Goal: Task Accomplishment & Management: Manage account settings

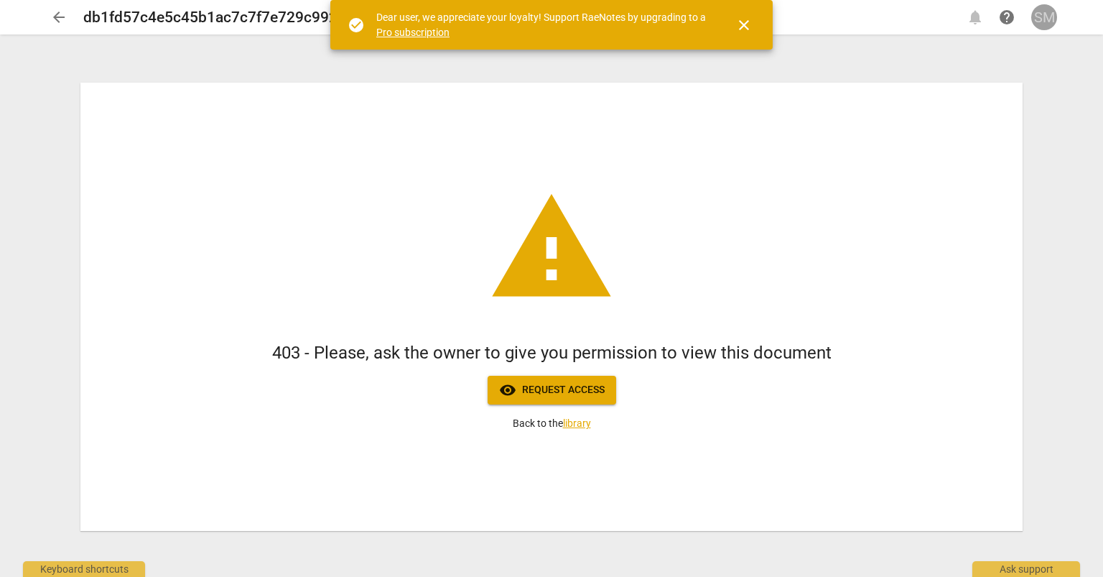
click at [1043, 17] on div "SM" at bounding box center [1044, 17] width 26 height 26
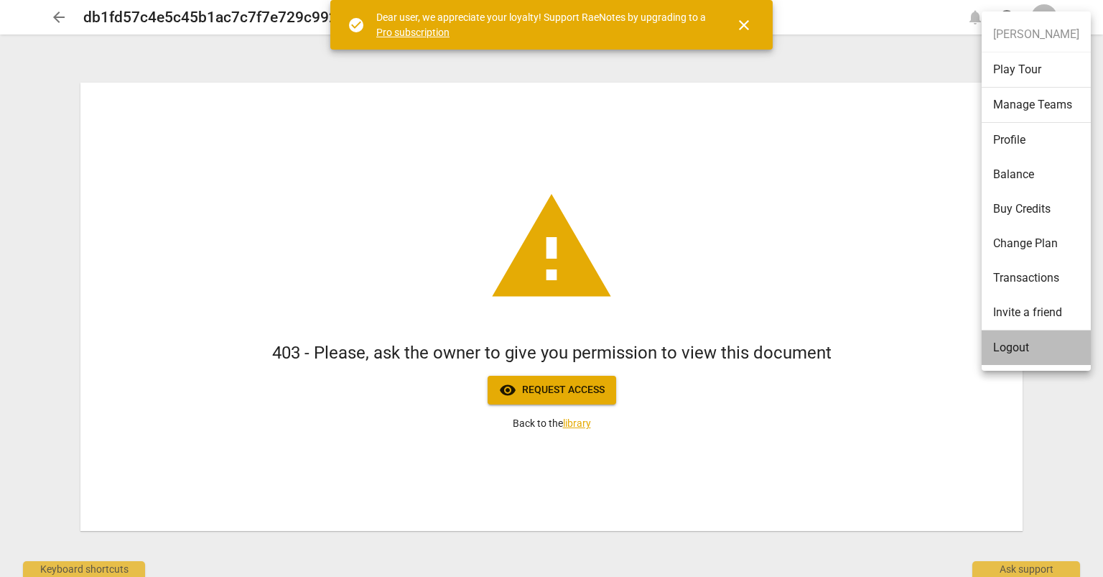
click at [1007, 353] on li "Logout" at bounding box center [1036, 347] width 109 height 34
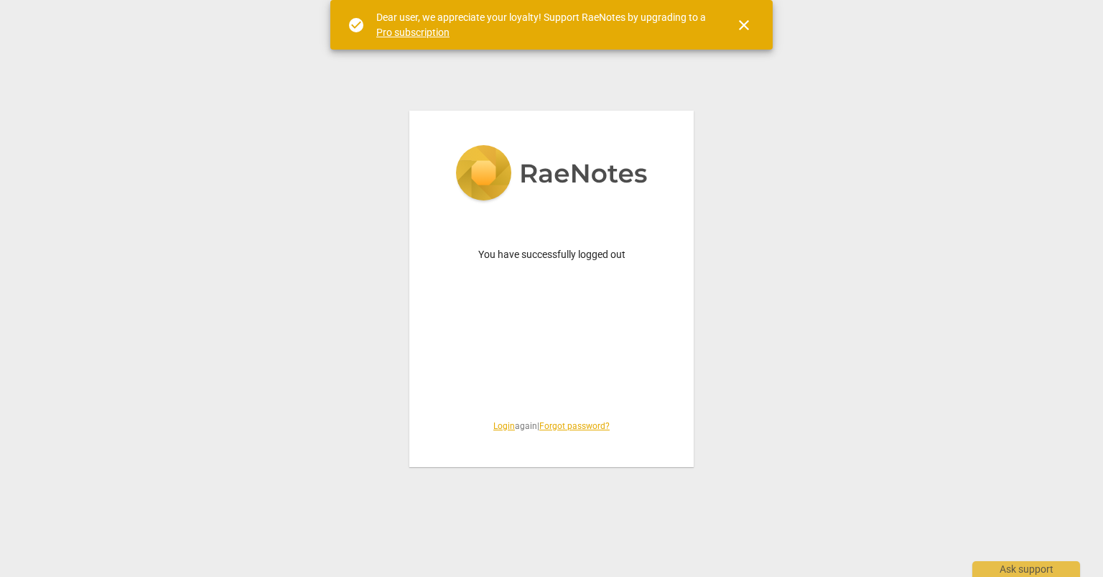
click at [494, 427] on link "Login" at bounding box center [504, 426] width 22 height 10
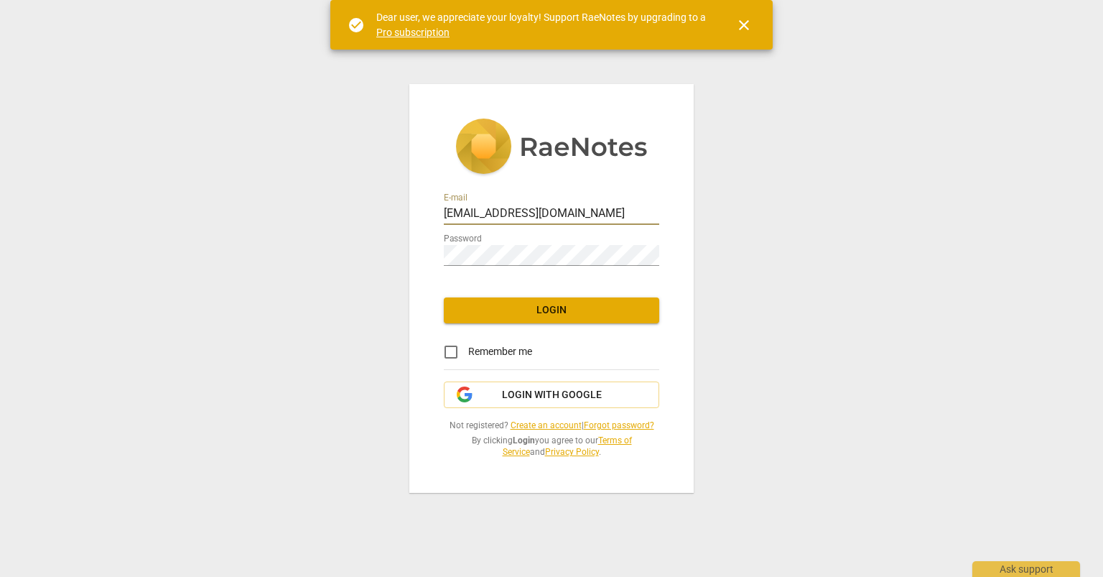
click at [587, 218] on input "[EMAIL_ADDRESS][DOMAIN_NAME]" at bounding box center [551, 214] width 215 height 21
type input "[PERSON_NAME][EMAIL_ADDRESS][DOMAIN_NAME]"
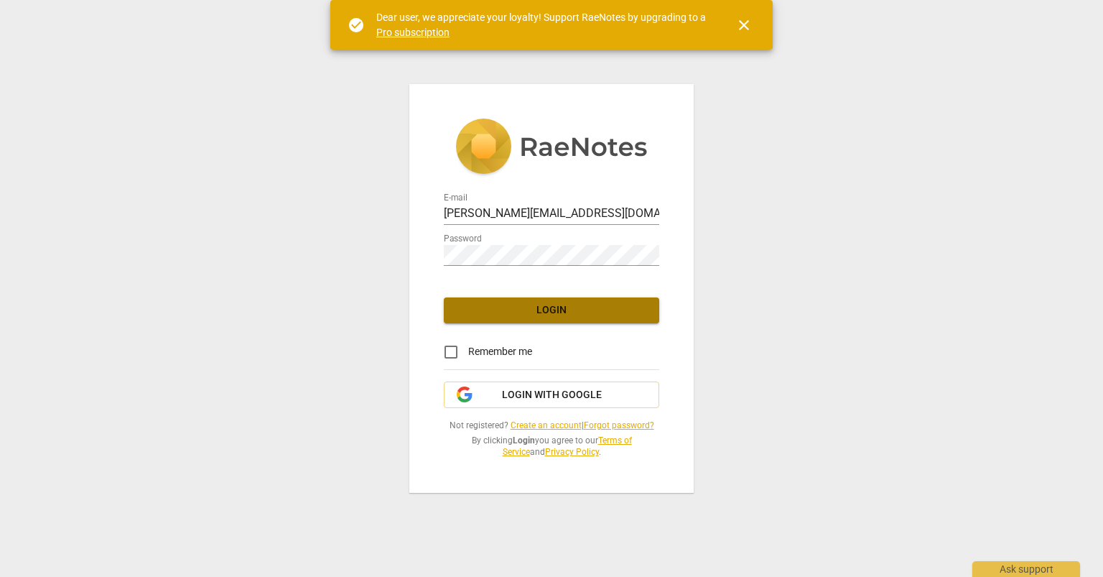
click at [530, 307] on span "Login" at bounding box center [551, 310] width 192 height 14
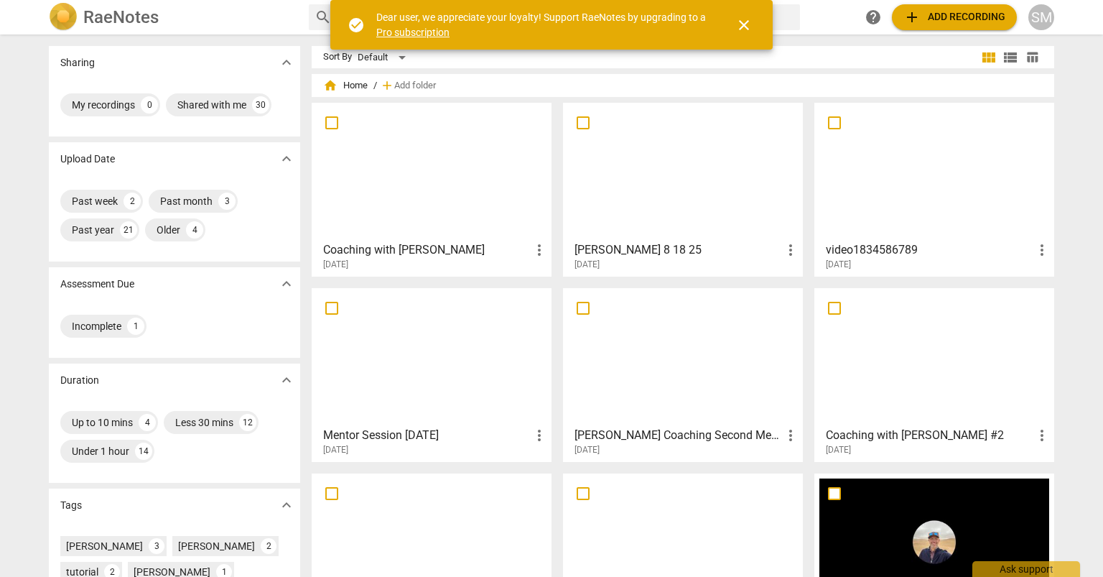
click at [433, 164] on div at bounding box center [432, 171] width 230 height 127
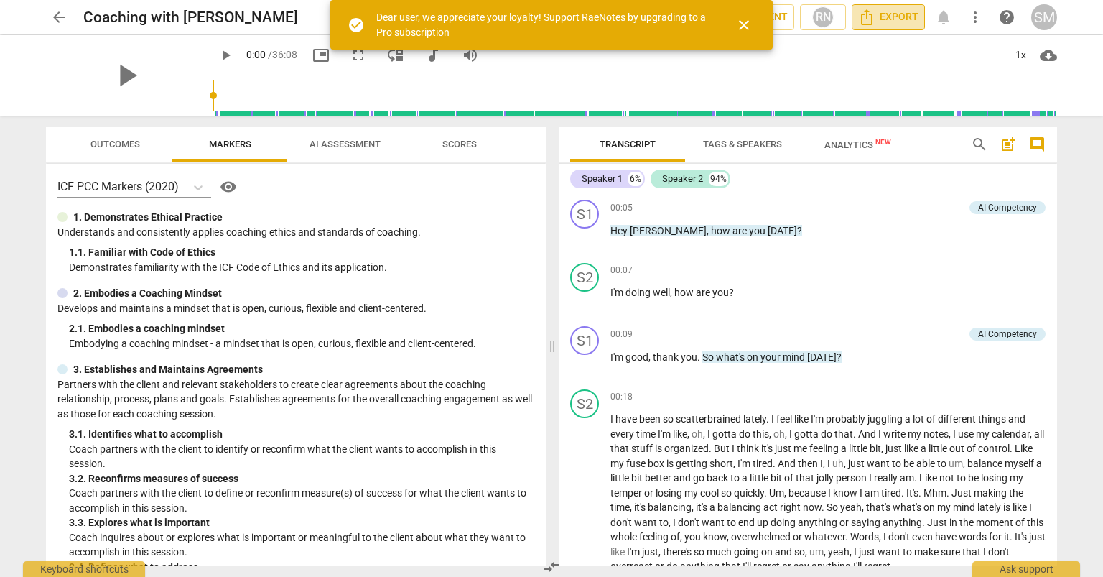
click at [891, 11] on span "Export" at bounding box center [888, 17] width 60 height 17
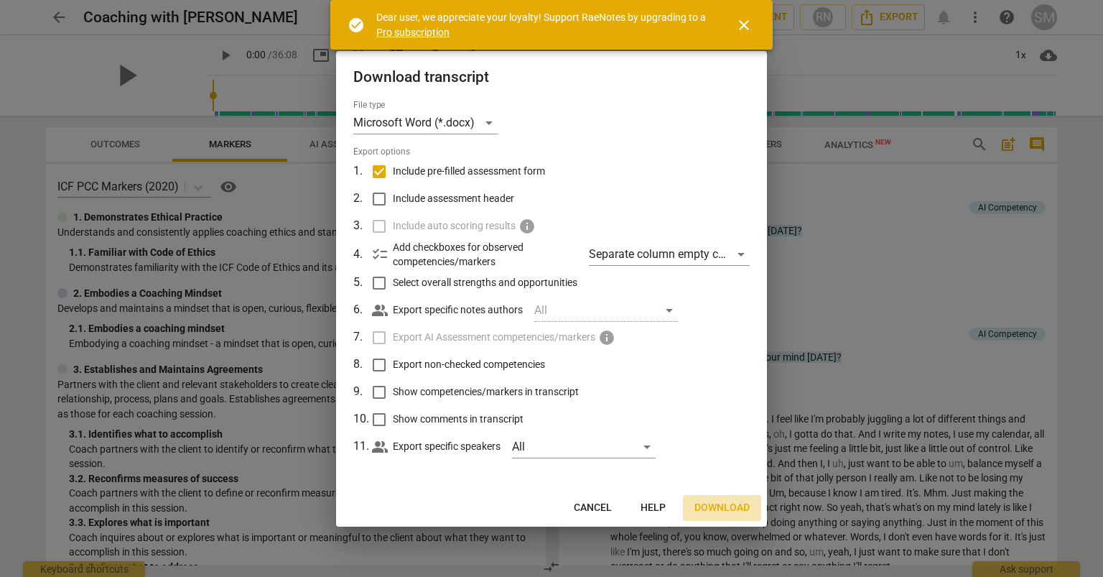
click at [724, 509] on span "Download" at bounding box center [721, 508] width 55 height 14
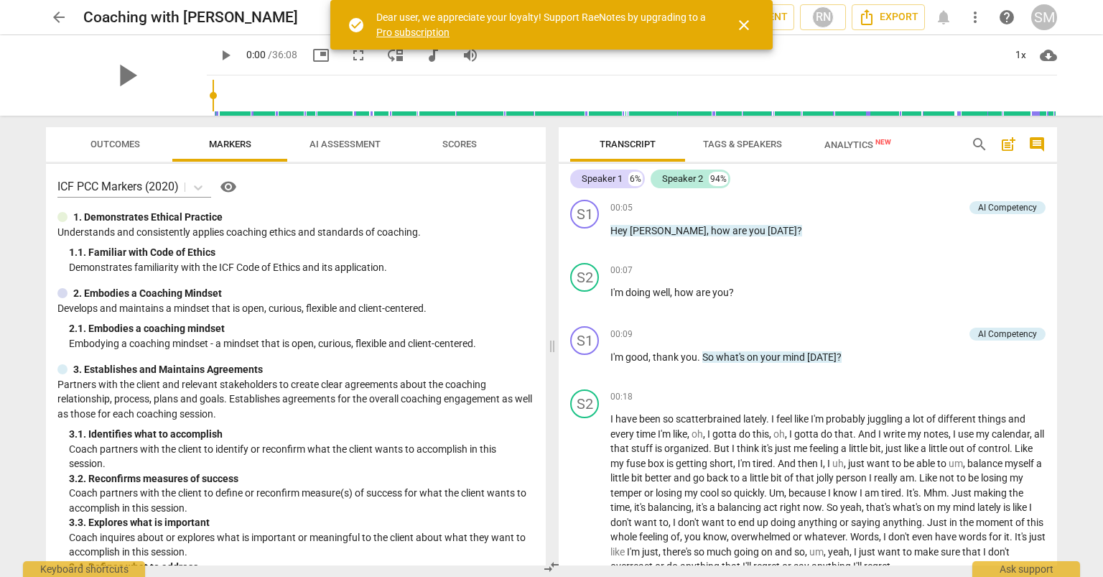
click at [217, 55] on span "play_arrow" at bounding box center [225, 55] width 17 height 17
click at [217, 55] on span "pause" at bounding box center [225, 55] width 17 height 17
type input "6"
click at [51, 14] on span "arrow_back" at bounding box center [58, 17] width 17 height 17
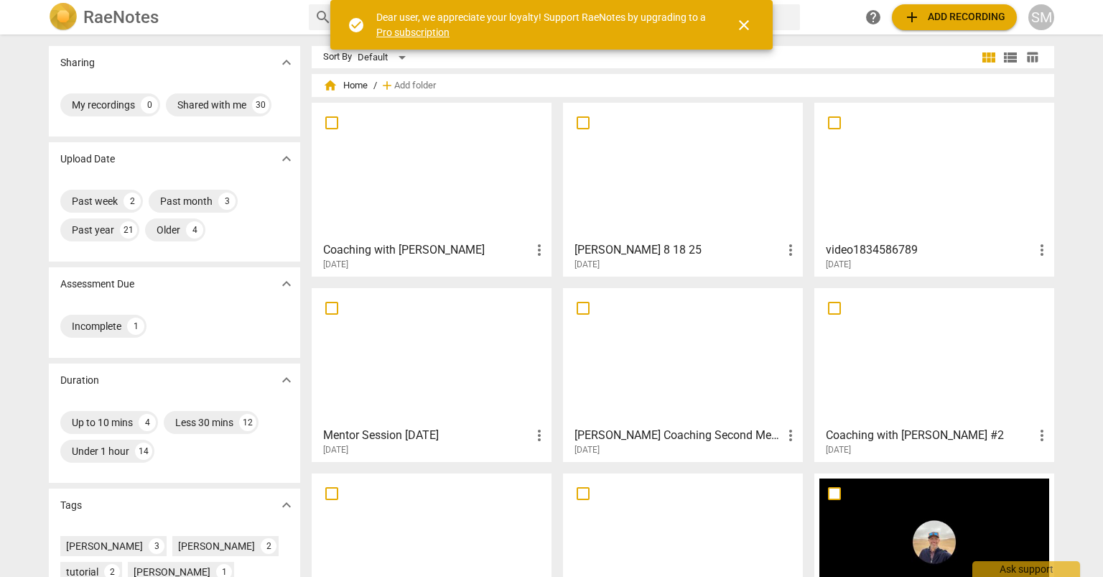
click at [645, 164] on div at bounding box center [683, 171] width 230 height 127
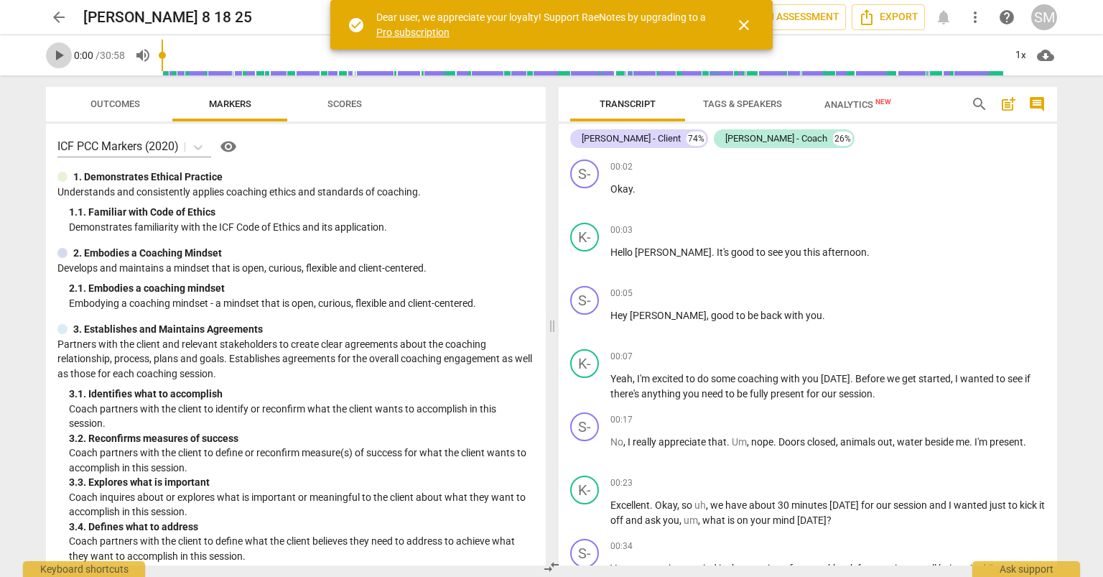
click at [58, 55] on span "play_arrow" at bounding box center [58, 55] width 17 height 17
click at [62, 57] on span "pause" at bounding box center [58, 55] width 17 height 17
click at [888, 12] on span "Export" at bounding box center [888, 17] width 60 height 17
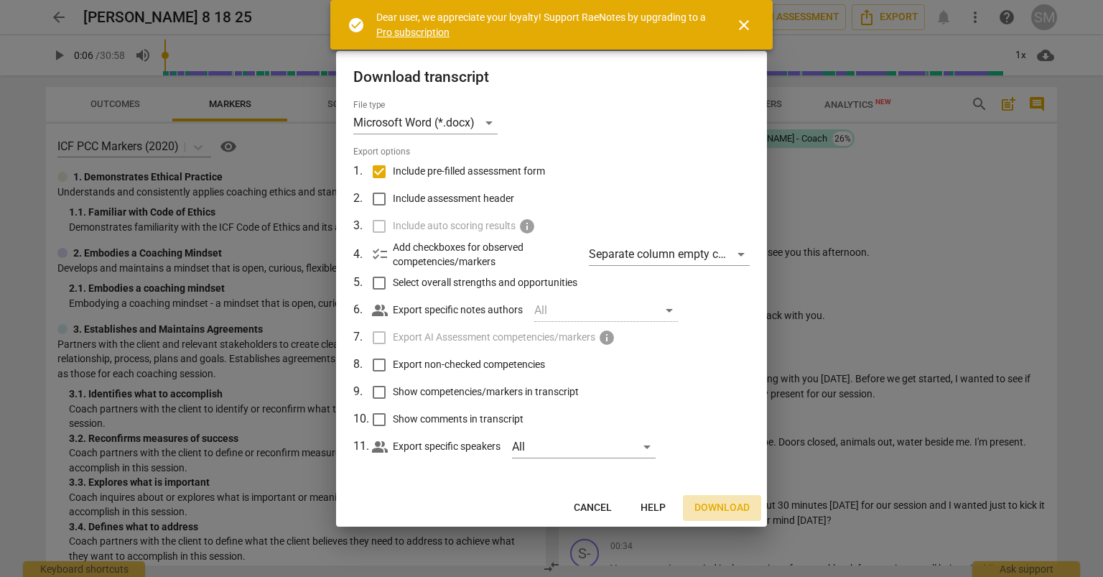
click at [704, 503] on span "Download" at bounding box center [721, 508] width 55 height 14
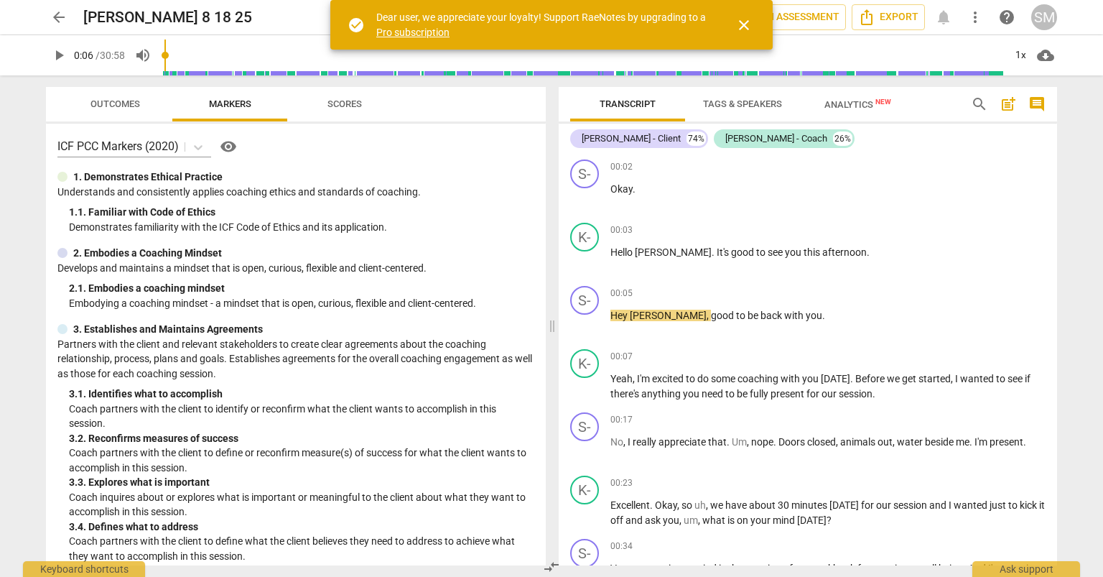
click at [58, 55] on span "play_arrow" at bounding box center [58, 55] width 17 height 17
click at [57, 60] on span "pause" at bounding box center [58, 55] width 17 height 17
click at [56, 57] on span "play_arrow" at bounding box center [58, 55] width 17 height 17
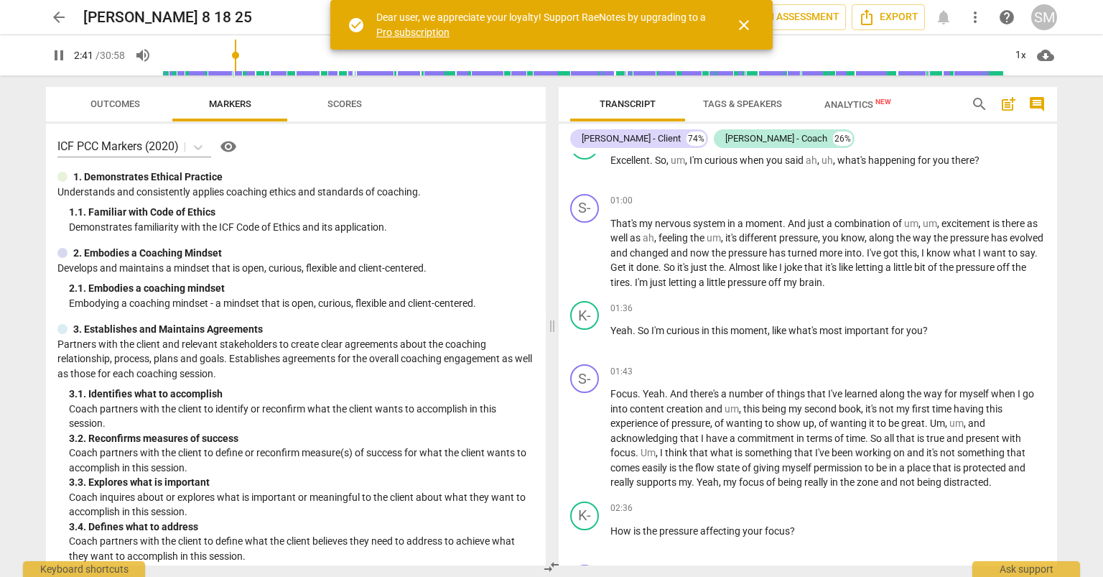
scroll to position [920, 0]
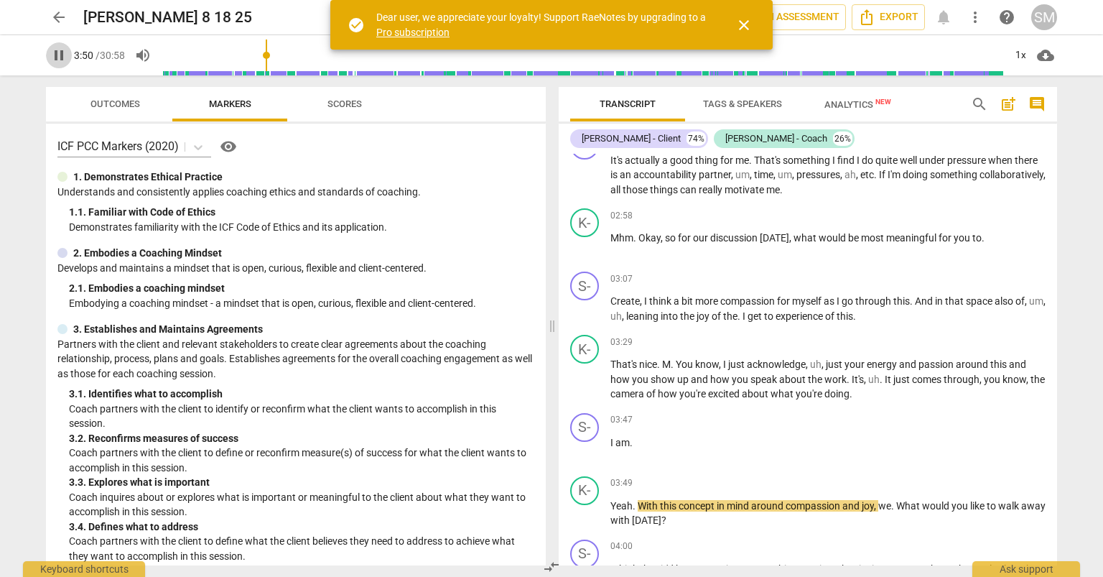
click at [56, 57] on span "pause" at bounding box center [58, 55] width 17 height 17
click at [56, 53] on span "play_arrow" at bounding box center [58, 55] width 17 height 17
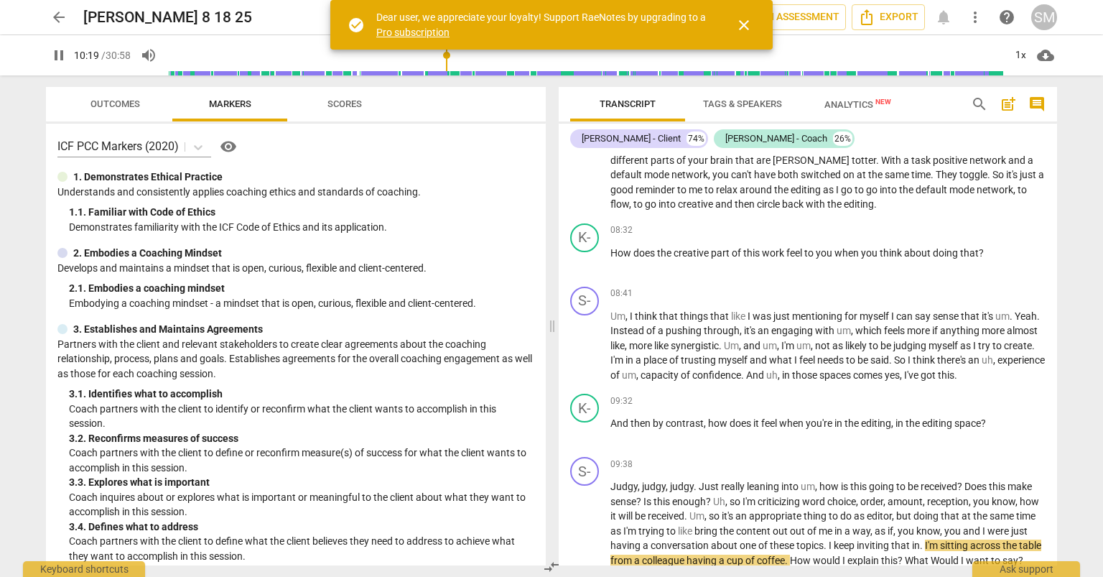
scroll to position [2611, 0]
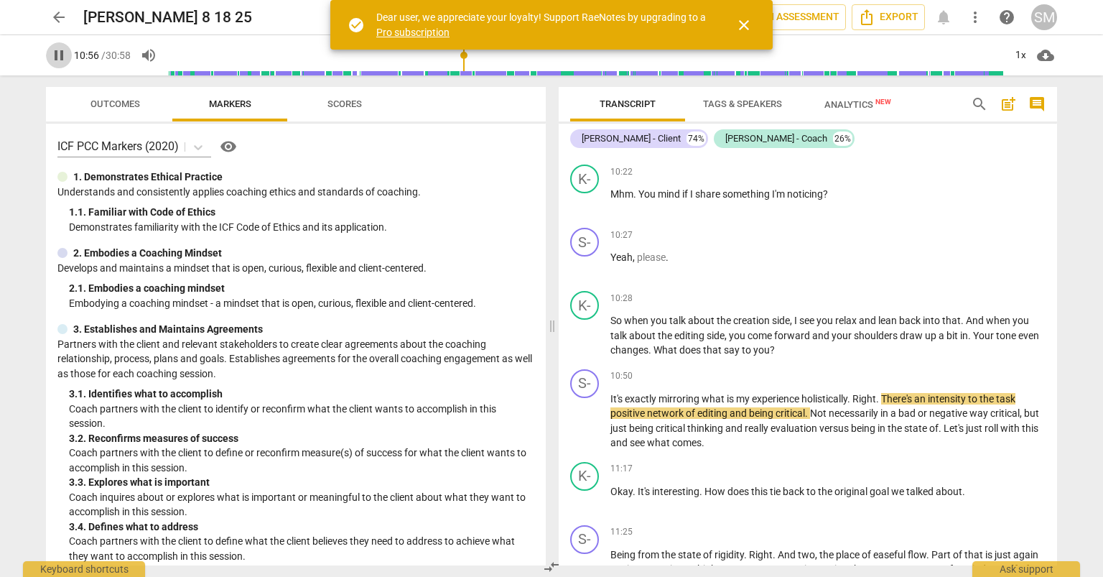
click at [59, 57] on span "pause" at bounding box center [58, 55] width 17 height 17
click at [58, 54] on span "play_arrow" at bounding box center [58, 55] width 17 height 17
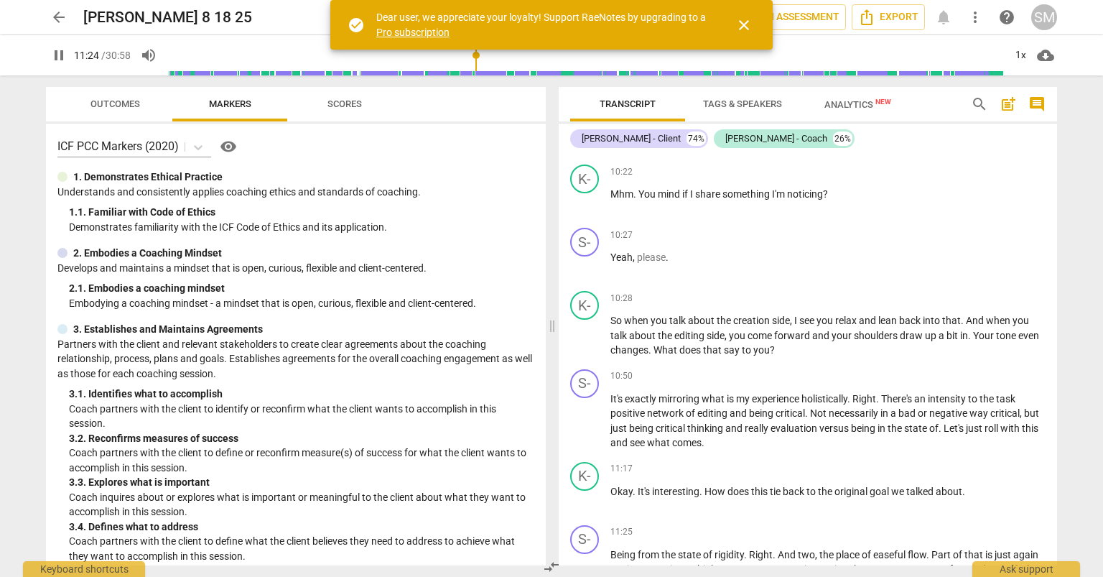
scroll to position [3034, 0]
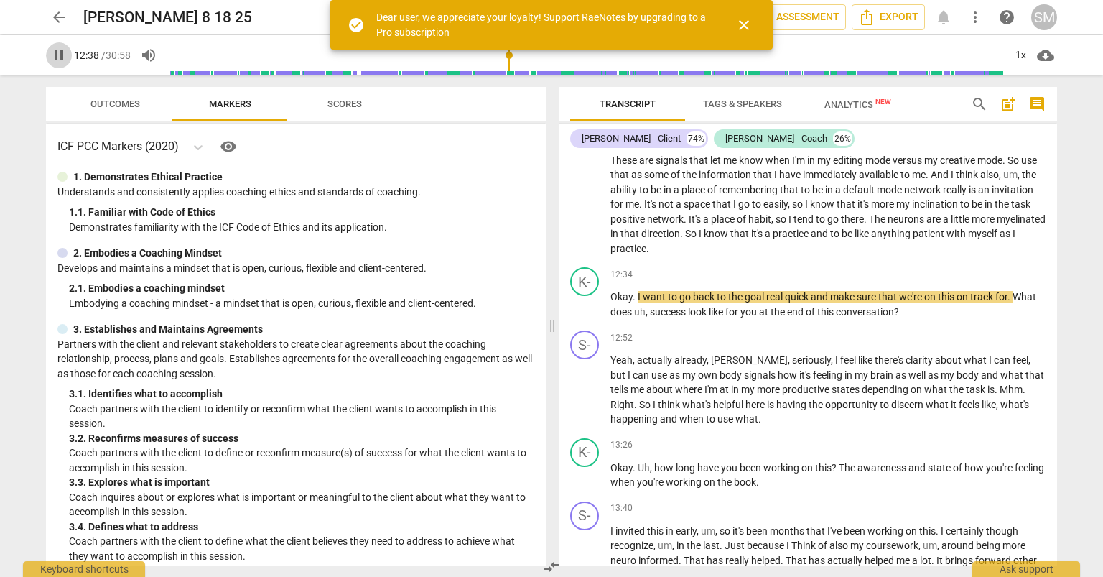
click at [55, 52] on span "pause" at bounding box center [58, 55] width 17 height 17
click at [60, 55] on span "play_arrow" at bounding box center [58, 55] width 17 height 17
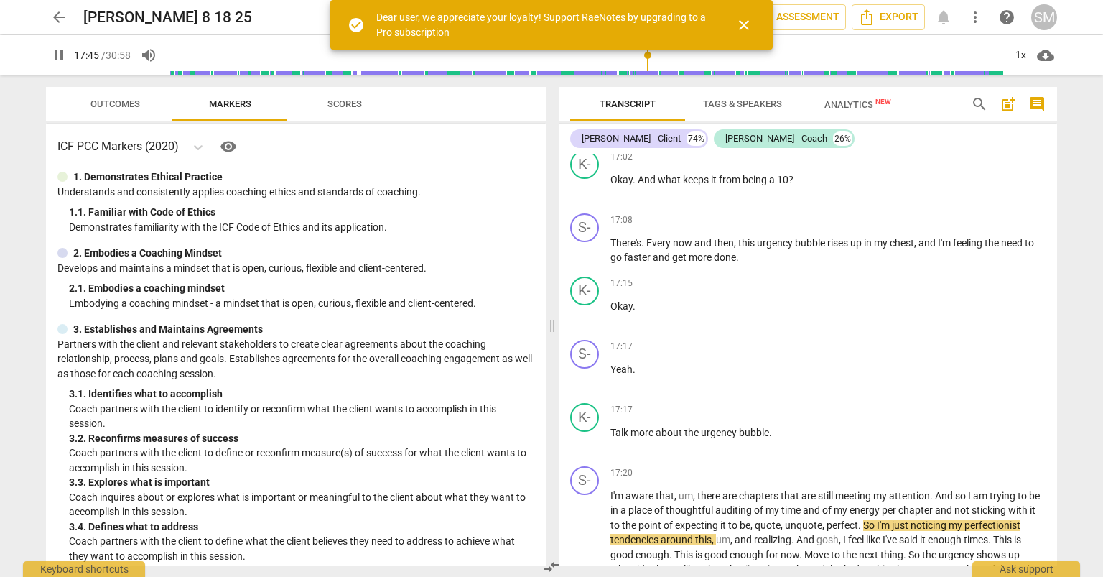
scroll to position [4740, 0]
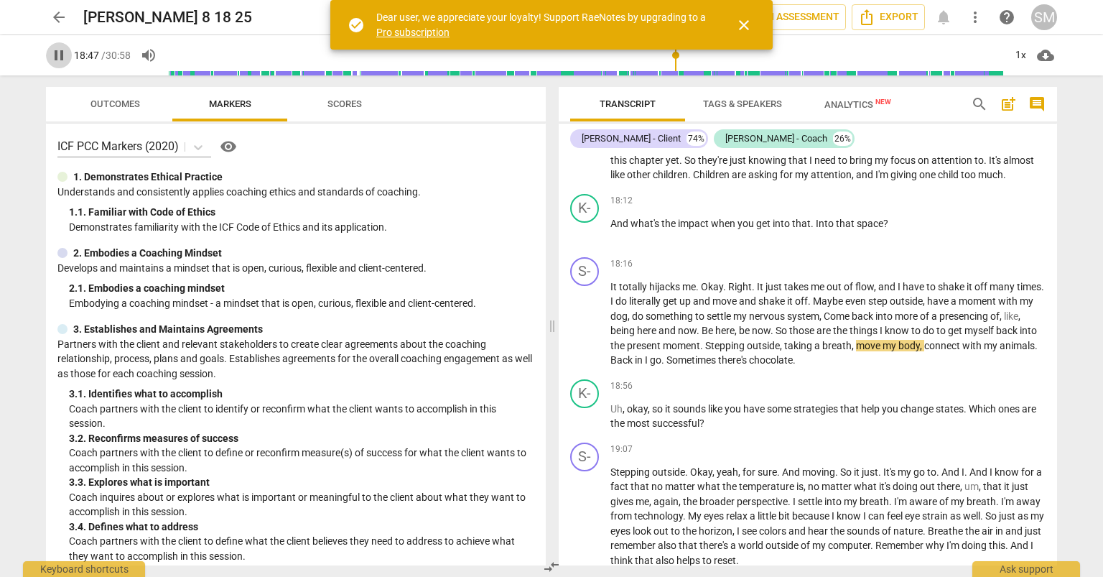
click at [60, 59] on span "pause" at bounding box center [58, 55] width 17 height 17
click at [62, 57] on span "play_arrow" at bounding box center [58, 55] width 17 height 17
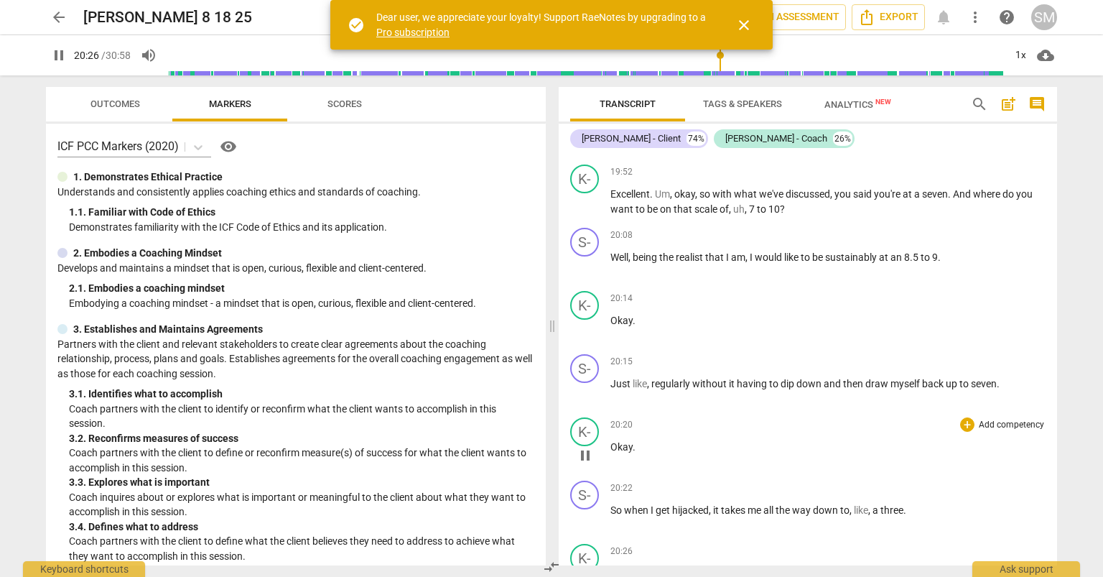
scroll to position [5626, 0]
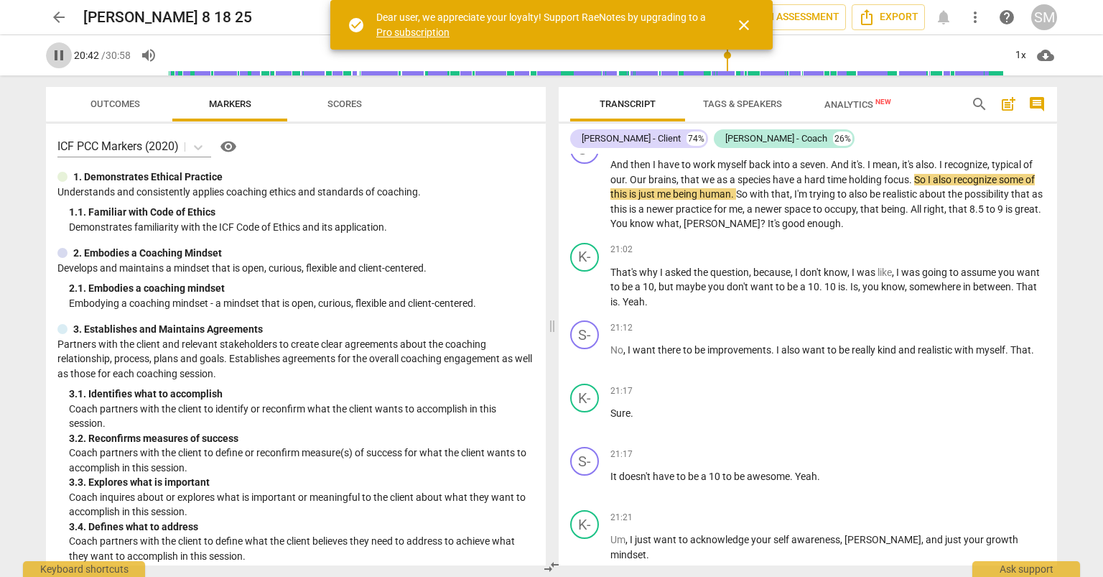
click at [56, 53] on span "pause" at bounding box center [58, 55] width 17 height 17
click at [58, 57] on span "play_arrow" at bounding box center [58, 55] width 17 height 17
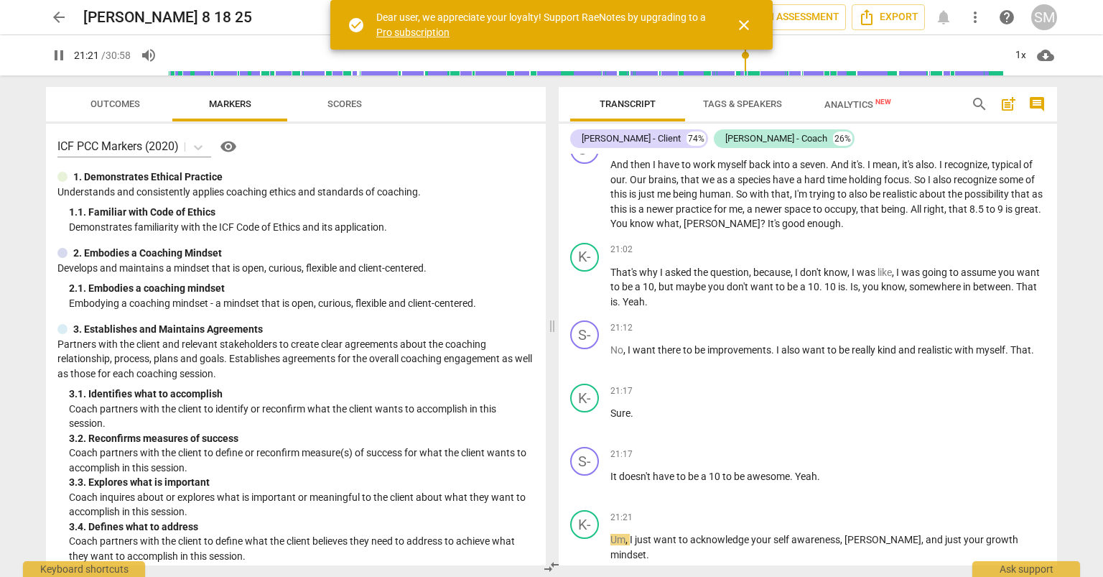
scroll to position [6064, 0]
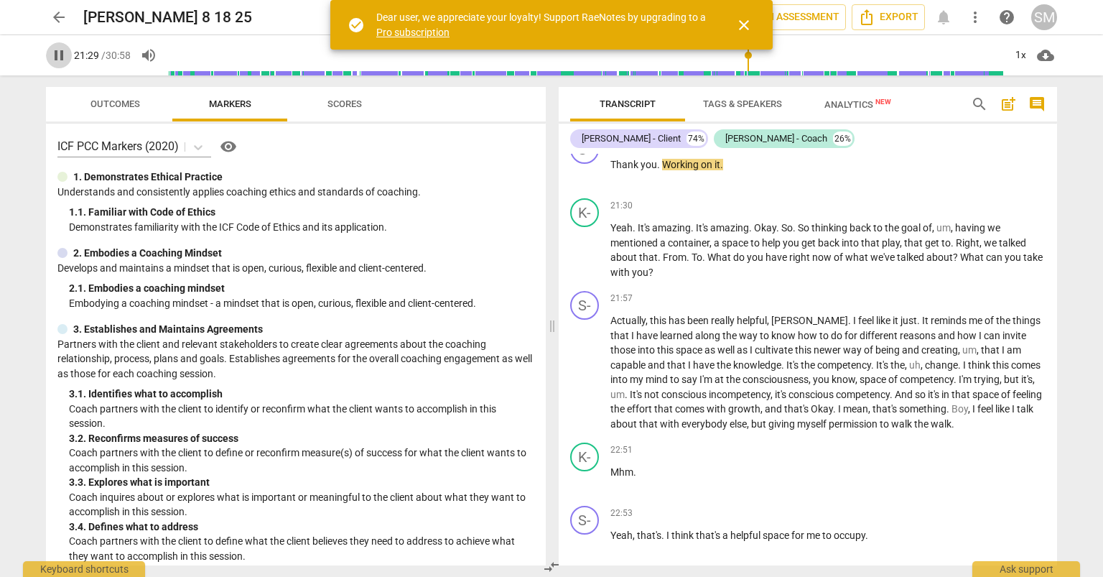
click at [62, 53] on span "pause" at bounding box center [58, 55] width 17 height 17
click at [59, 57] on span "play_arrow" at bounding box center [58, 55] width 17 height 17
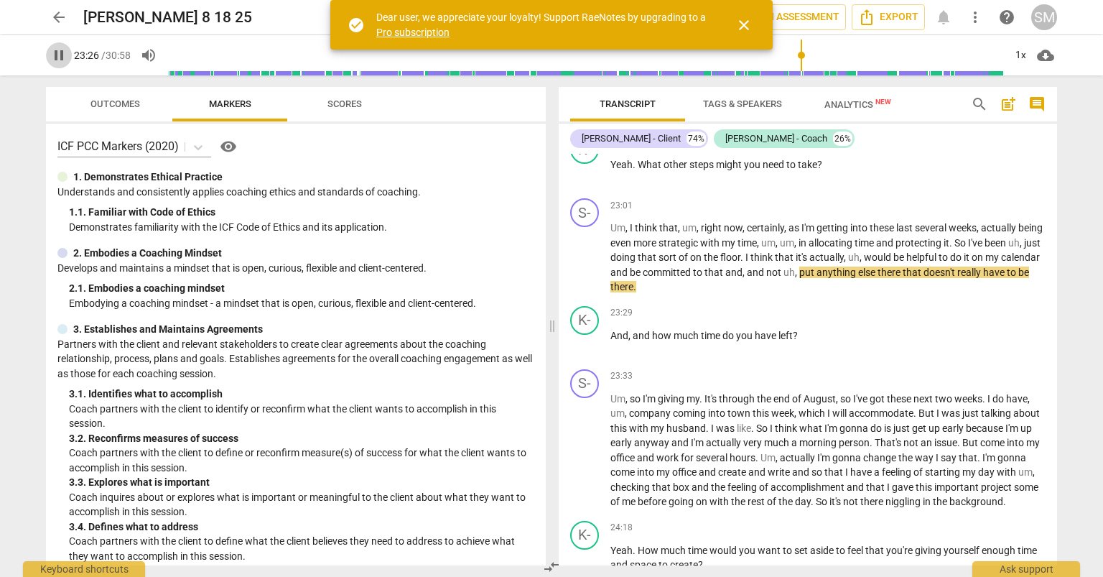
click at [57, 55] on span "pause" at bounding box center [58, 55] width 17 height 17
click at [55, 52] on span "play_arrow" at bounding box center [58, 55] width 17 height 17
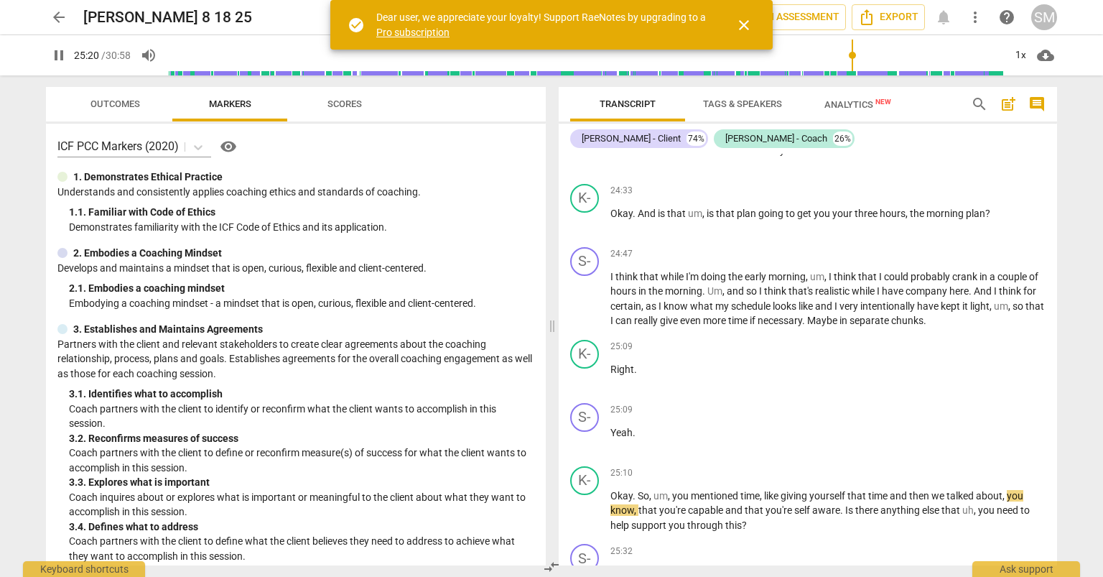
scroll to position [7385, 0]
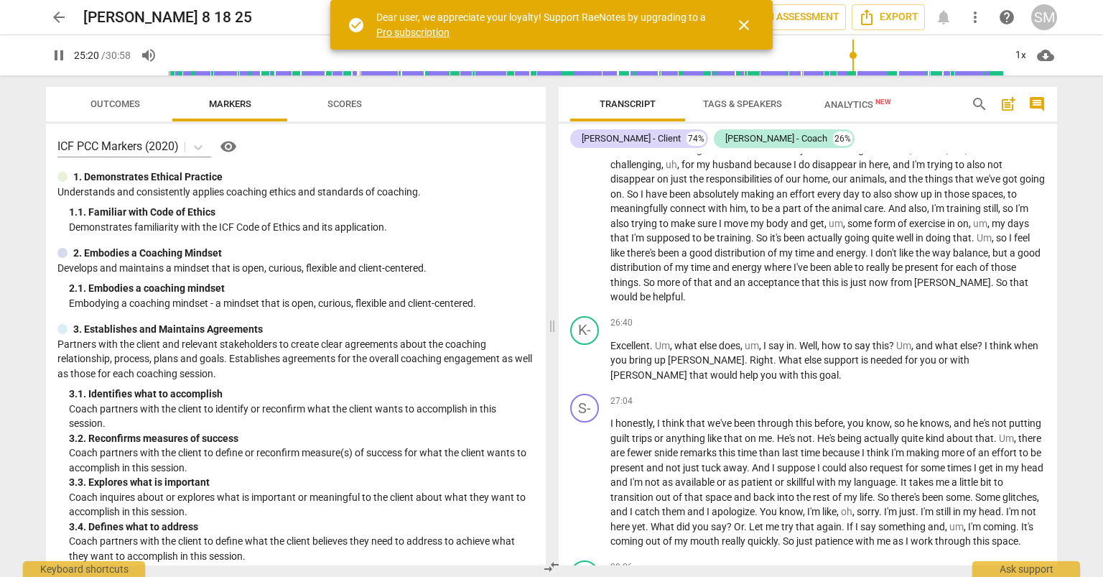
click at [52, 50] on span "pause" at bounding box center [58, 55] width 17 height 17
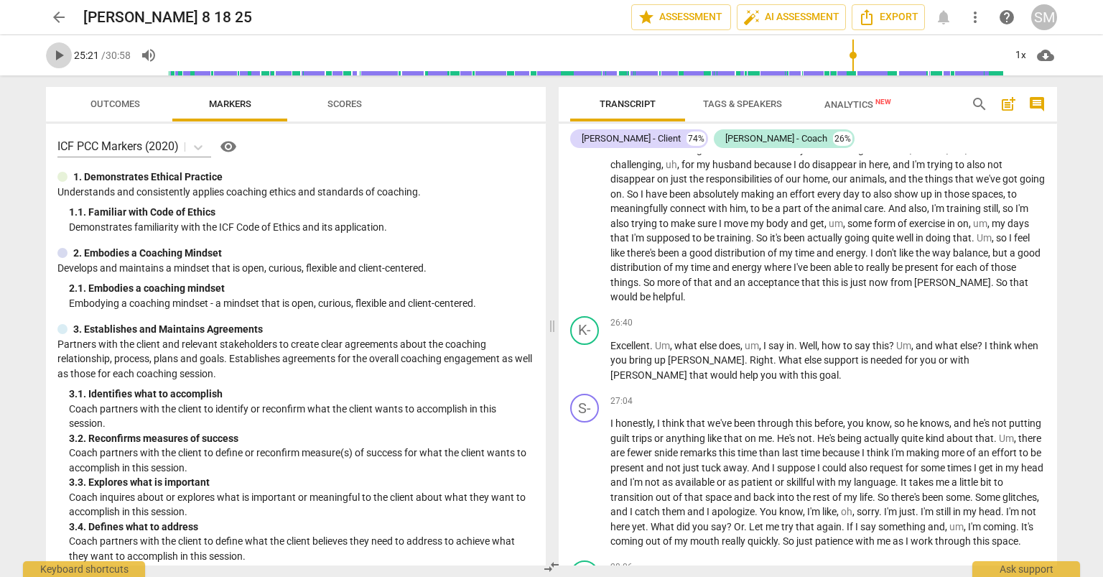
click at [57, 51] on span "play_arrow" at bounding box center [58, 55] width 17 height 17
click at [63, 50] on span "pause" at bounding box center [58, 55] width 17 height 17
click at [53, 52] on span "play_arrow" at bounding box center [58, 55] width 17 height 17
click at [56, 54] on span "pause" at bounding box center [58, 55] width 17 height 17
click at [60, 55] on span "play_arrow" at bounding box center [58, 55] width 17 height 17
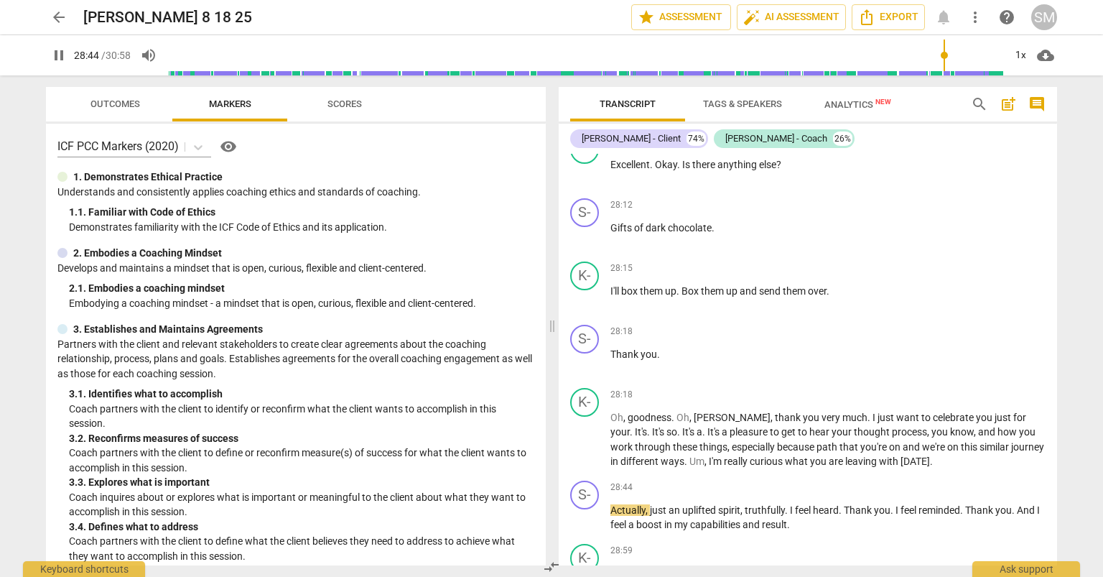
scroll to position [8248, 0]
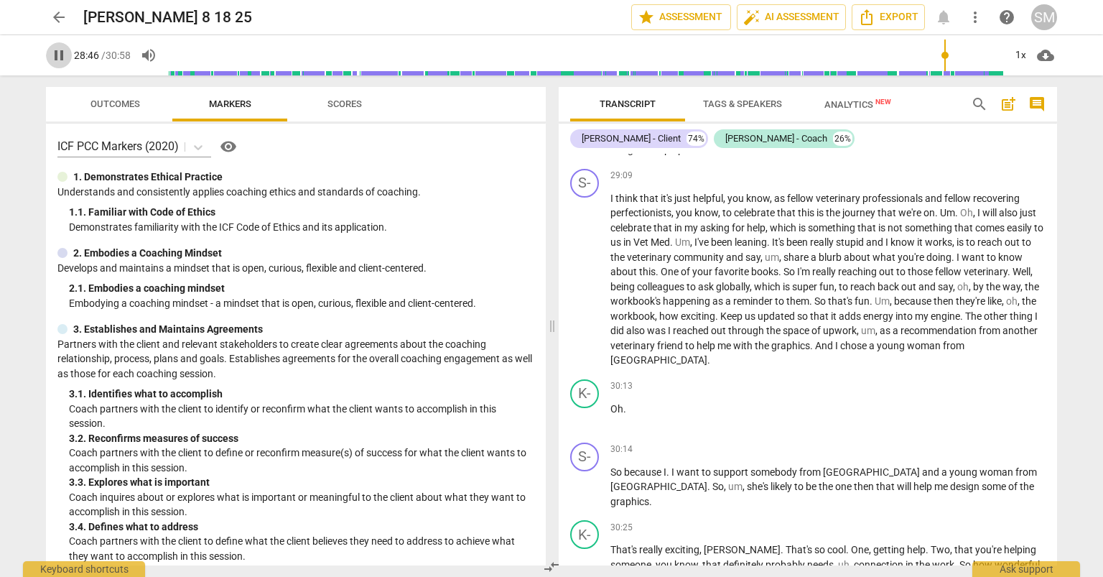
click at [53, 57] on span "pause" at bounding box center [58, 55] width 17 height 17
click at [51, 59] on span "play_arrow" at bounding box center [58, 55] width 17 height 17
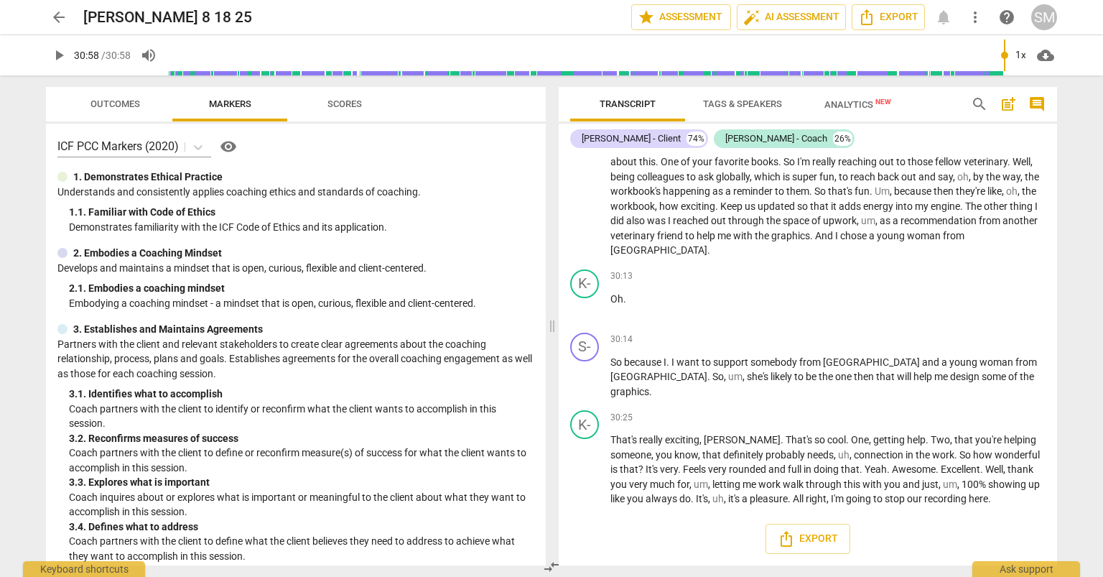
type input "1858"
